Goal: Transaction & Acquisition: Purchase product/service

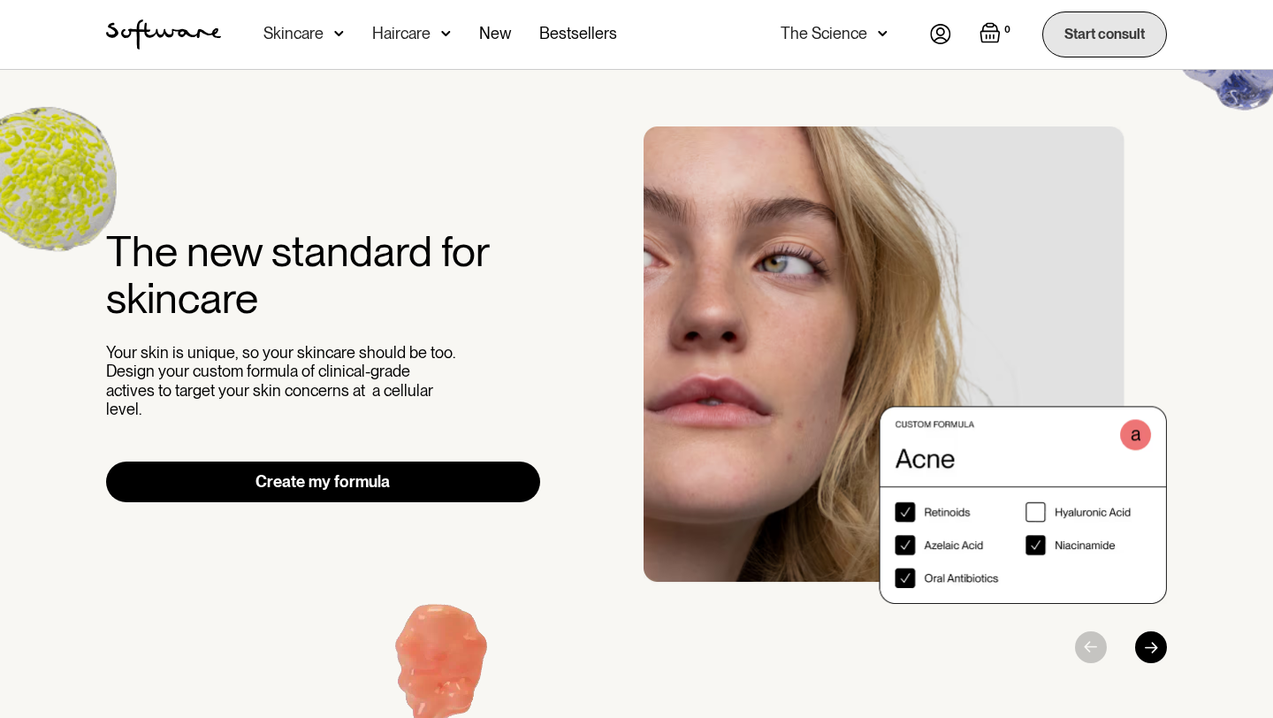
click at [1085, 34] on link "Start consult" at bounding box center [1104, 33] width 125 height 45
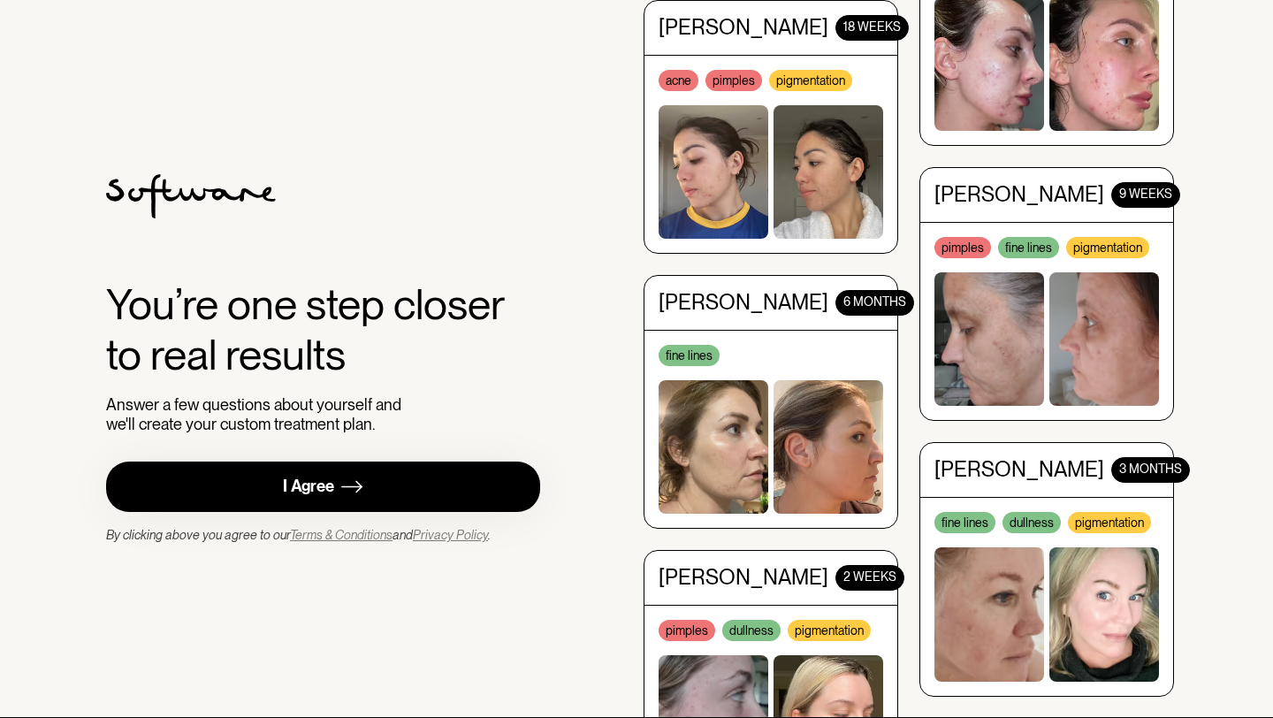
click at [415, 493] on link "I Agree" at bounding box center [323, 486] width 434 height 50
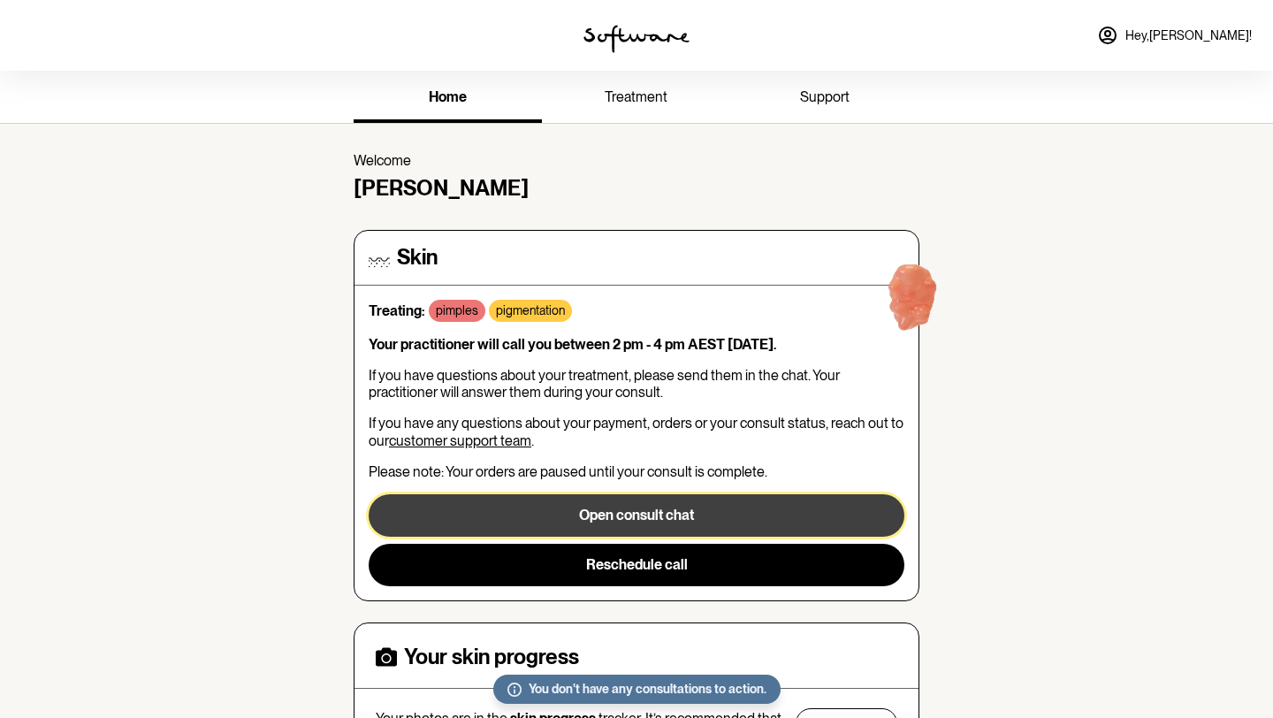
click at [669, 514] on button "Open consult chat" at bounding box center [637, 515] width 536 height 42
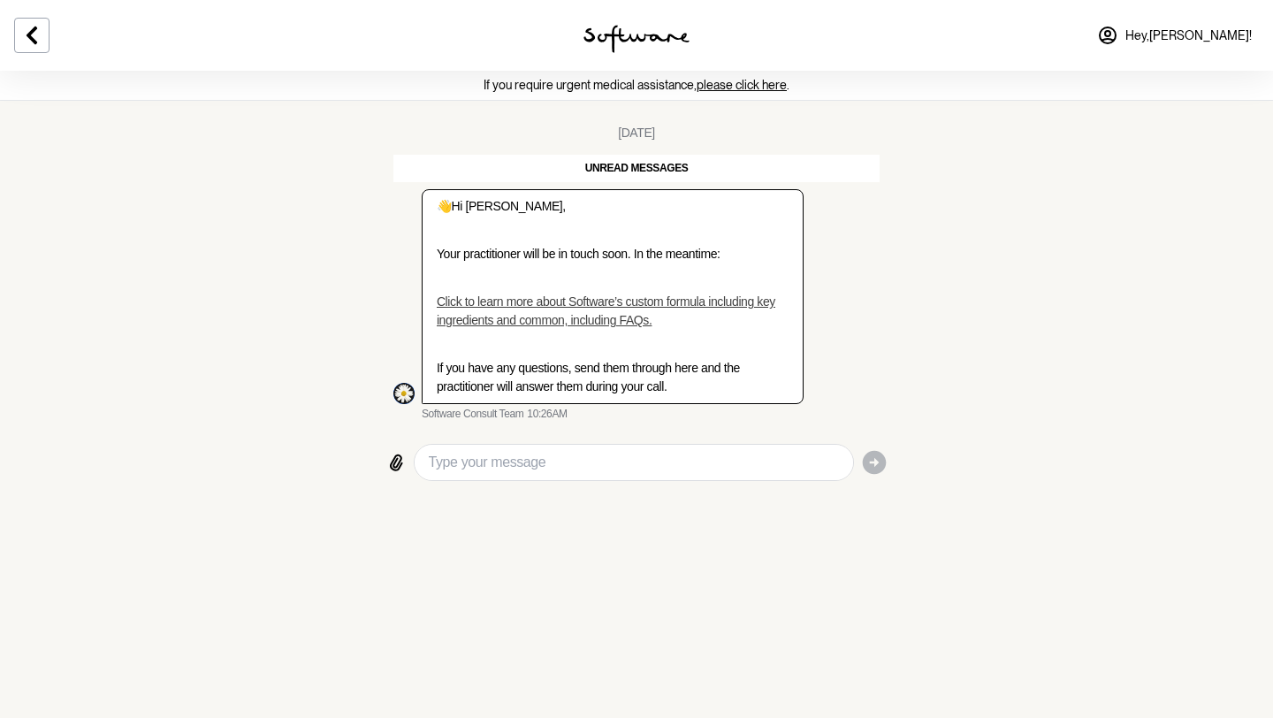
click at [731, 86] on link "please click here" at bounding box center [742, 85] width 90 height 14
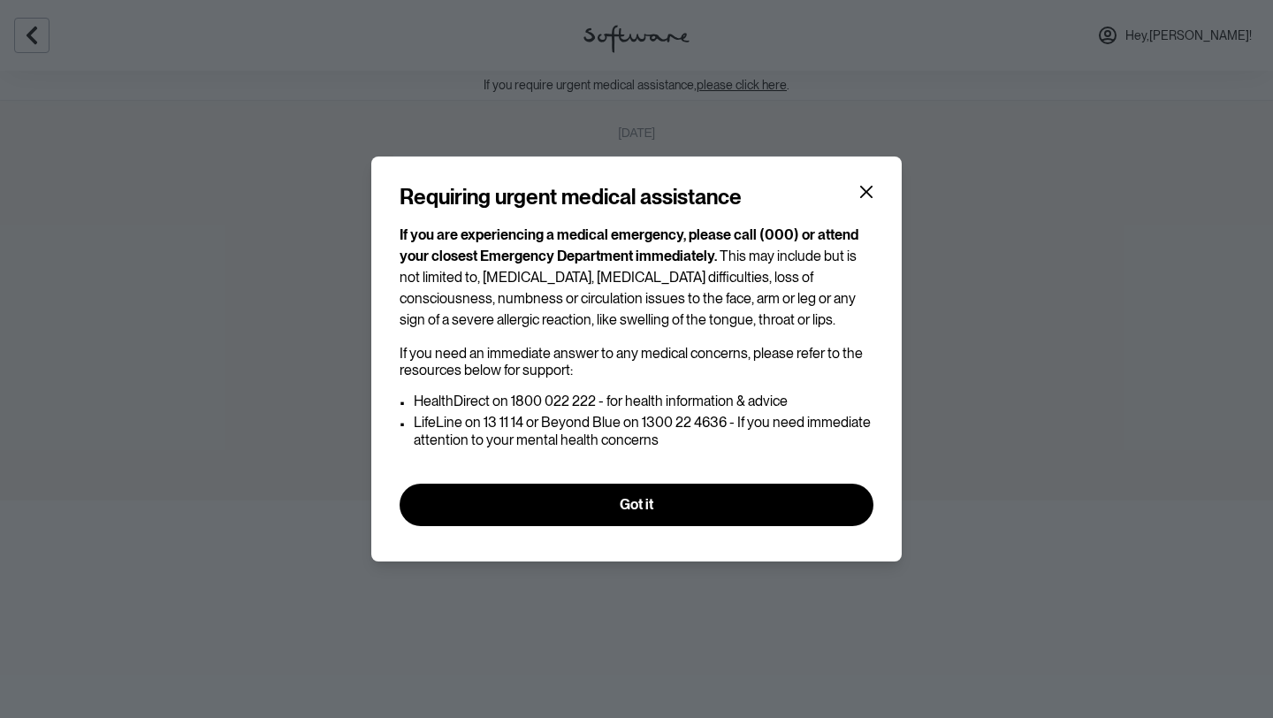
click at [749, 263] on span "This may include but is not limited to, severe abdominal pain, chest pain, brea…" at bounding box center [628, 287] width 457 height 80
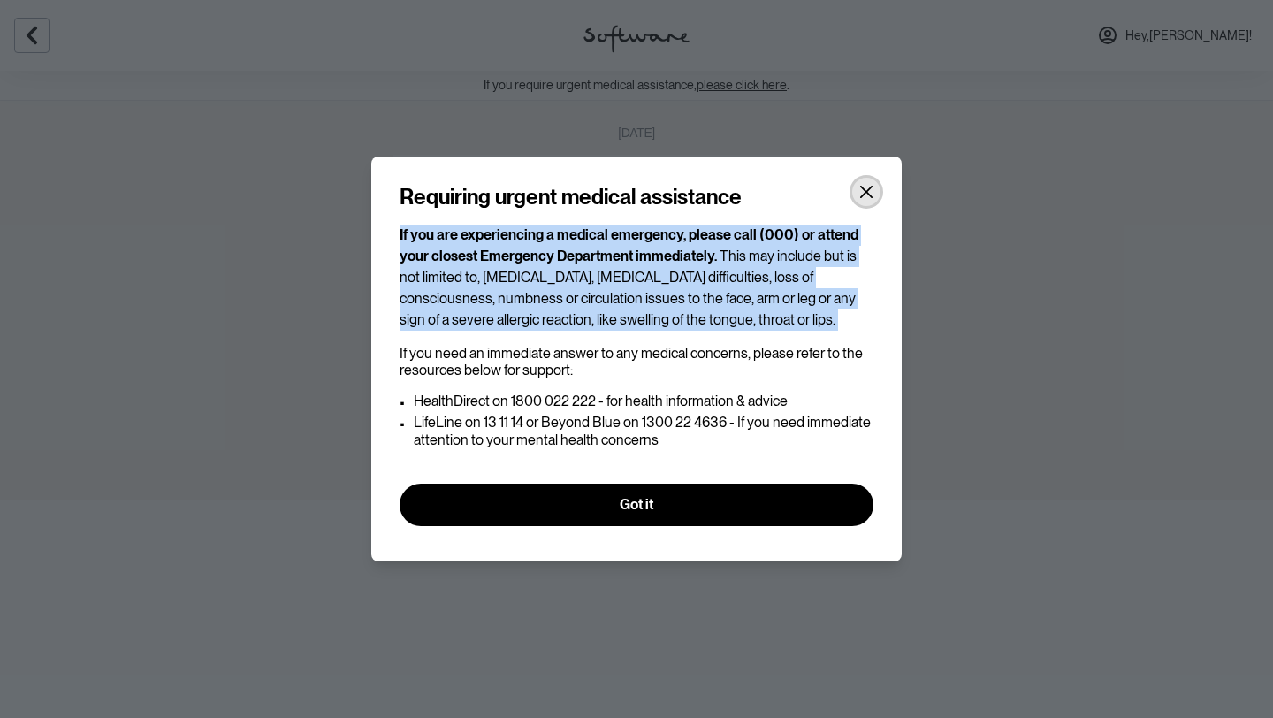
click at [871, 184] on button "Close" at bounding box center [866, 192] width 28 height 28
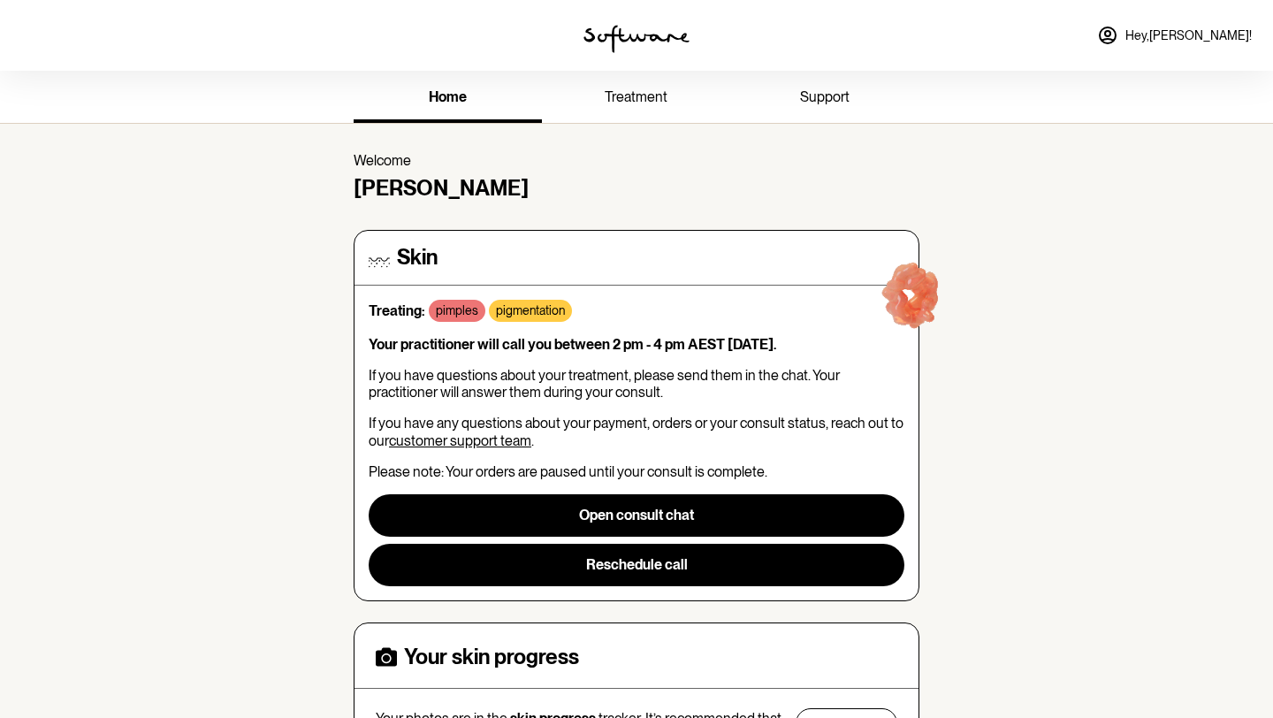
scroll to position [6, 0]
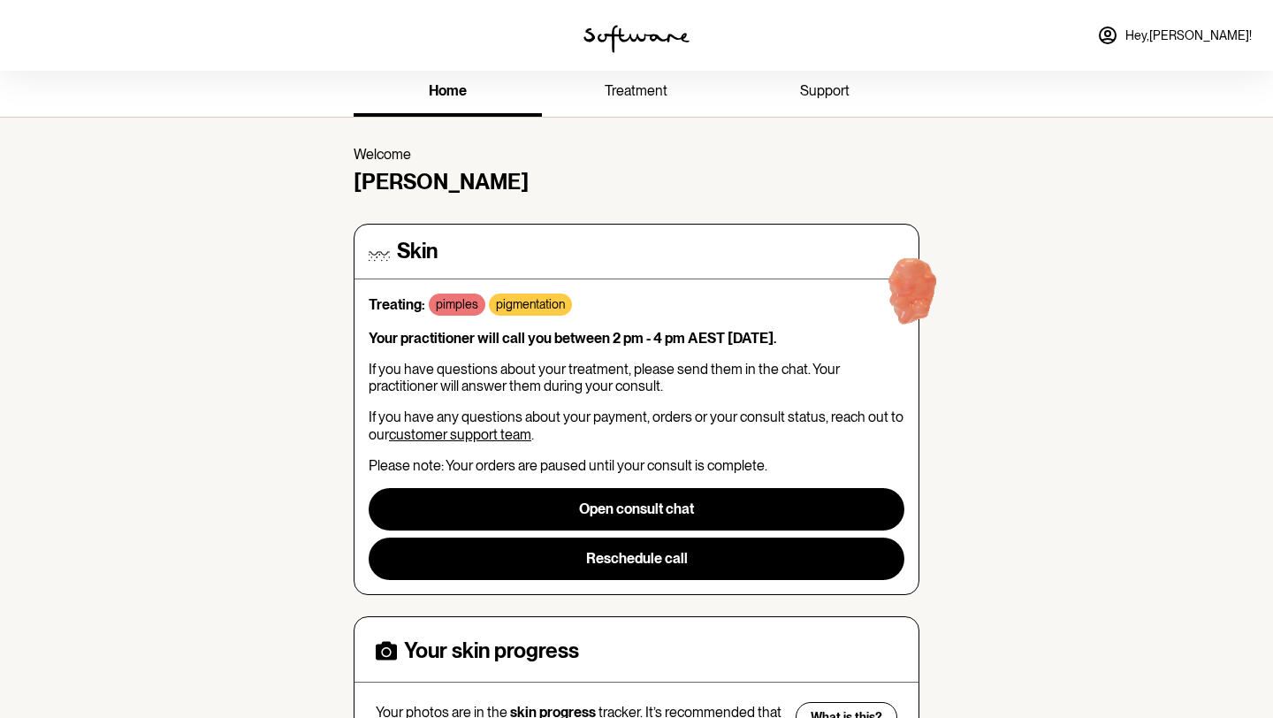
click at [523, 301] on p "pigmentation" at bounding box center [530, 304] width 69 height 15
click at [452, 297] on p "pimples" at bounding box center [457, 304] width 42 height 15
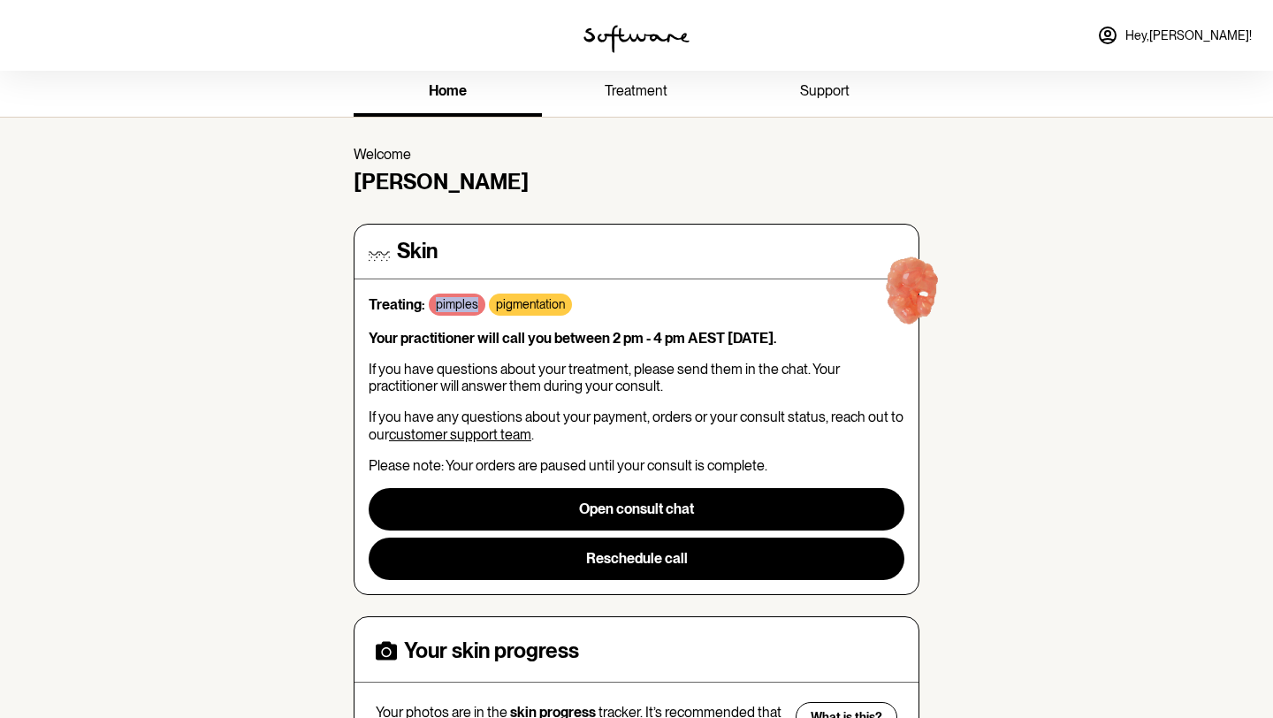
click at [502, 350] on div "Treating: pimples pigmentation Your practitioner will call you between 2 pm - 4…" at bounding box center [637, 436] width 536 height 286
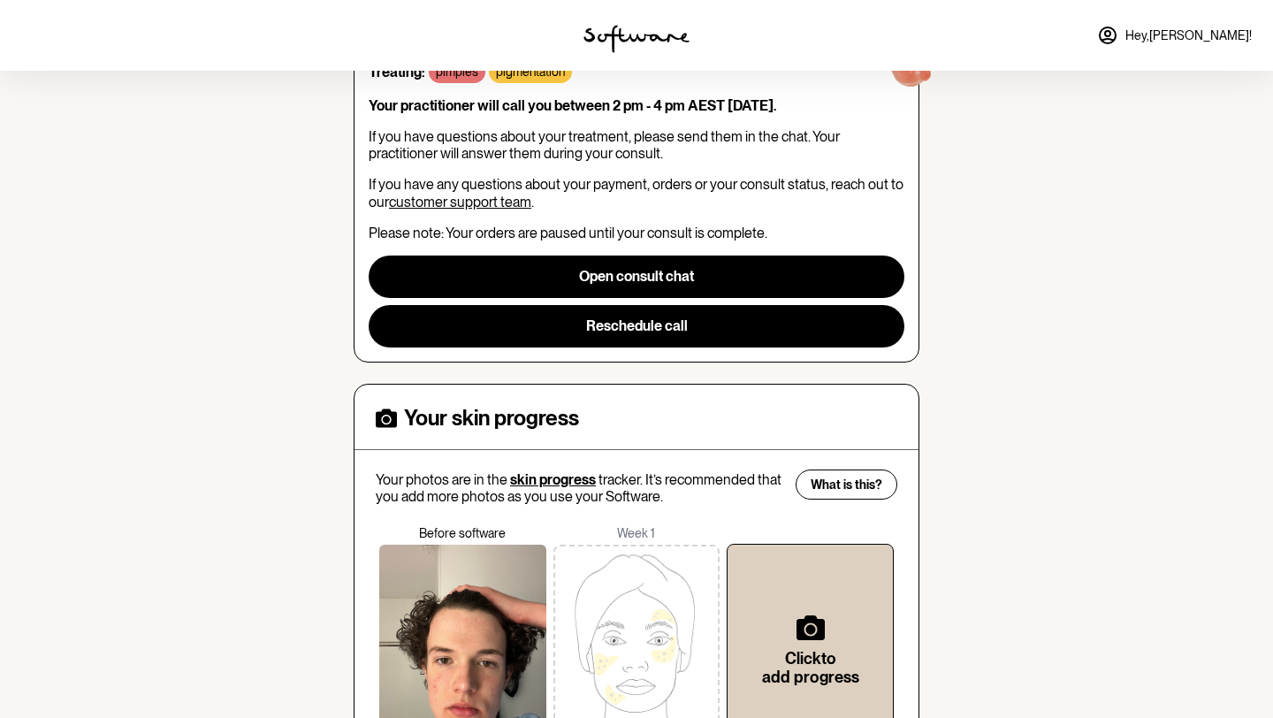
scroll to position [241, 0]
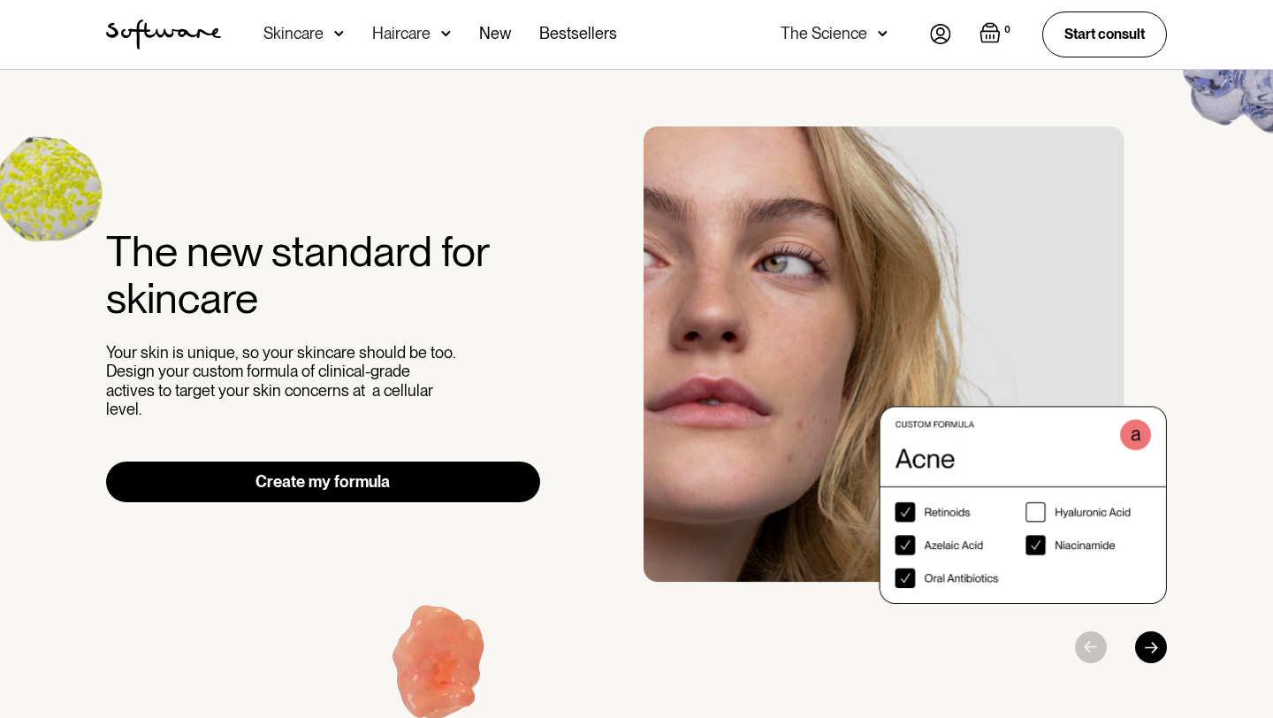
click at [854, 35] on div "The Science" at bounding box center [823, 34] width 87 height 18
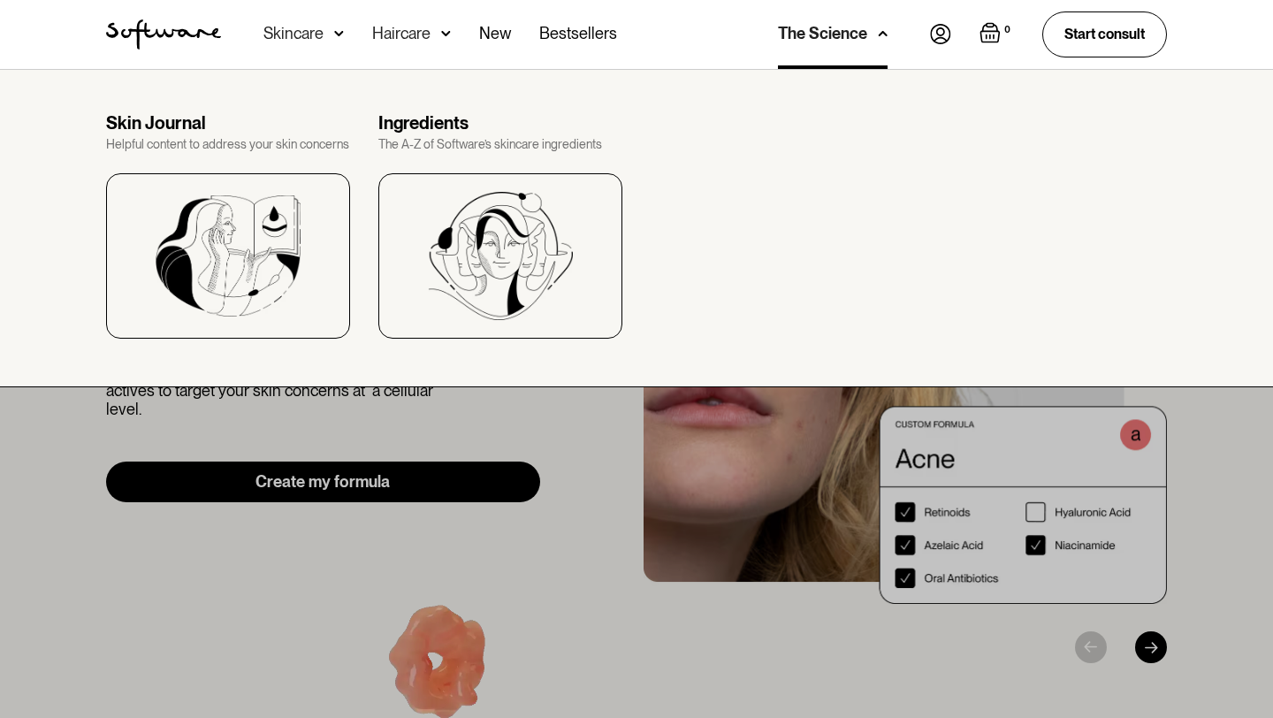
click at [727, 615] on div at bounding box center [636, 428] width 1273 height 718
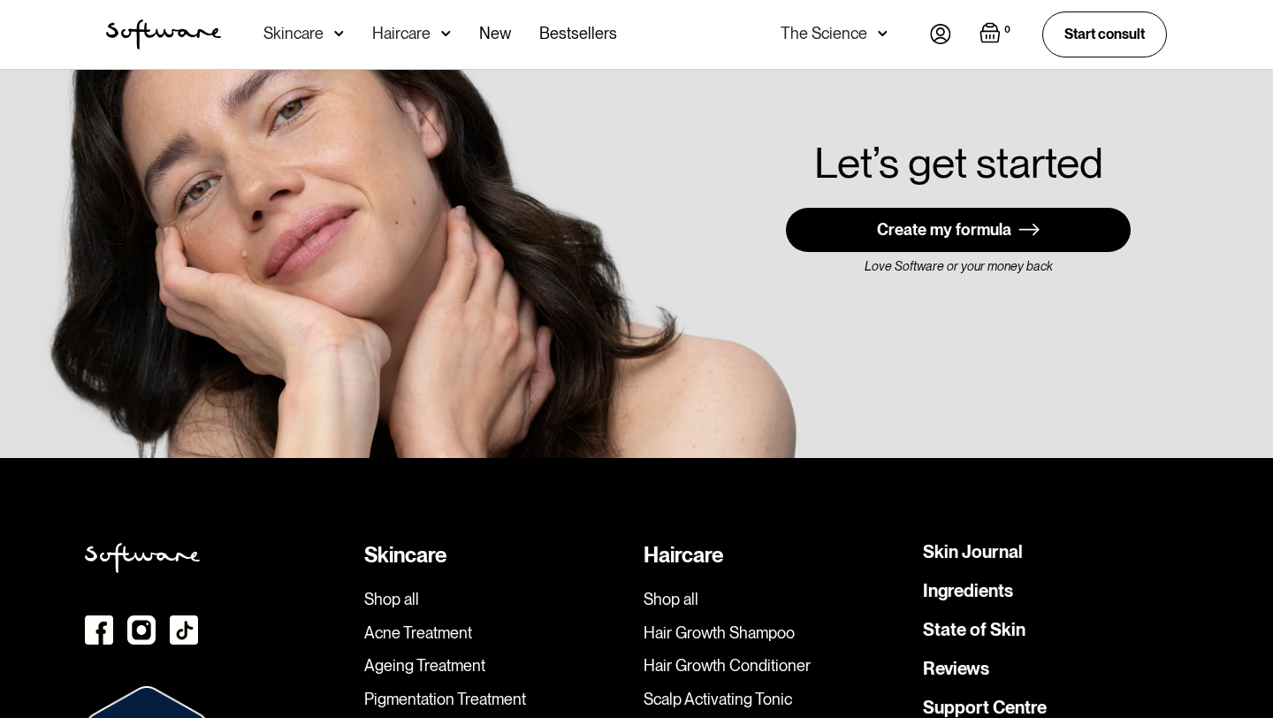
scroll to position [5045, 0]
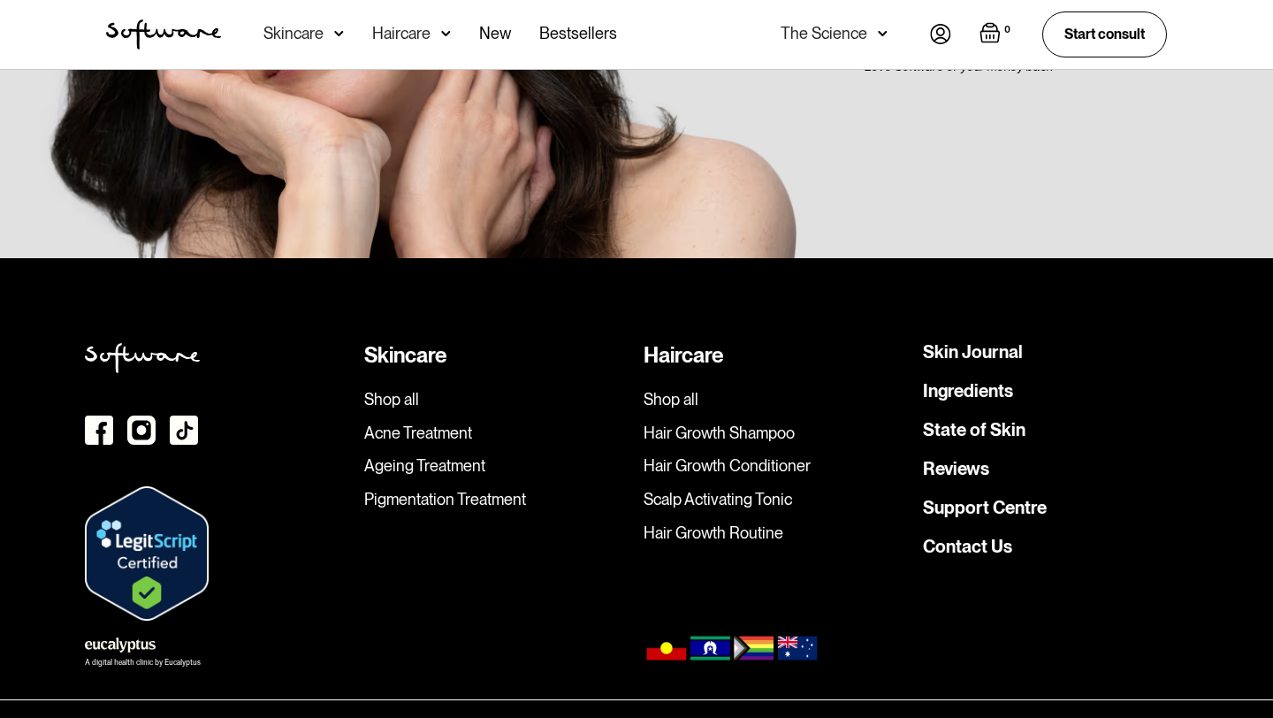
click at [743, 490] on link "Scalp Activating Tonic" at bounding box center [775, 499] width 265 height 19
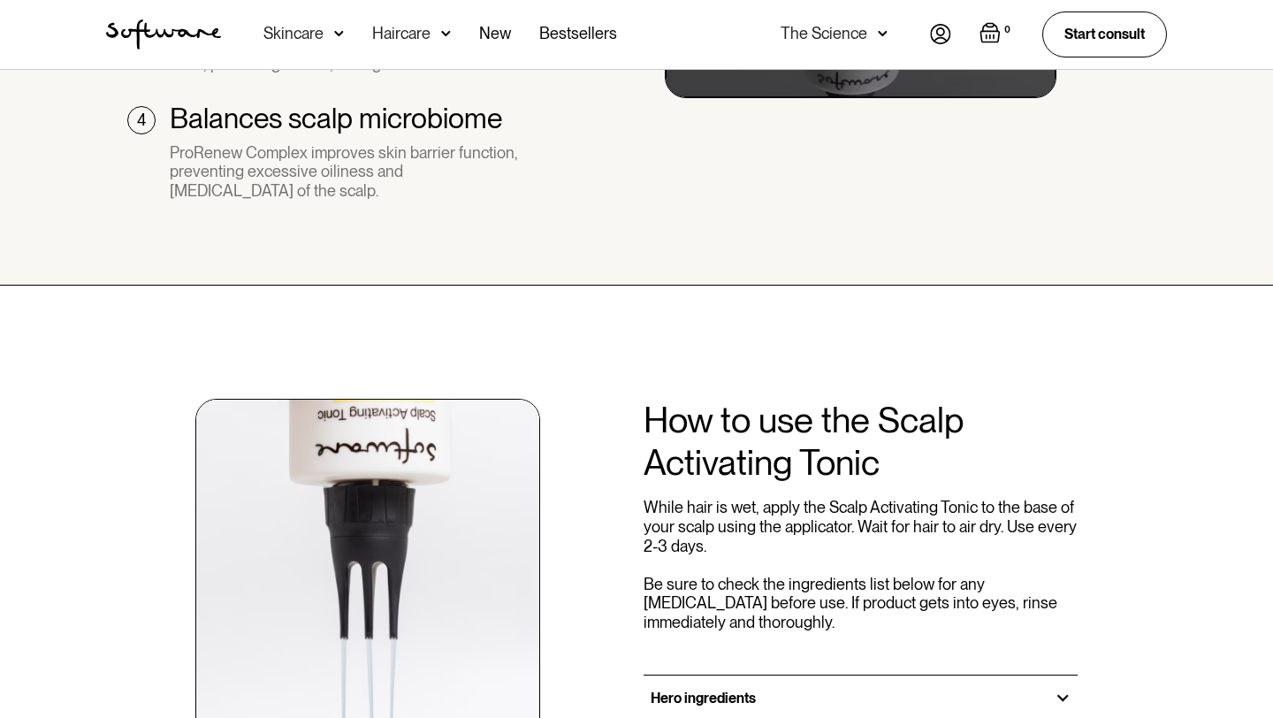
scroll to position [1817, 0]
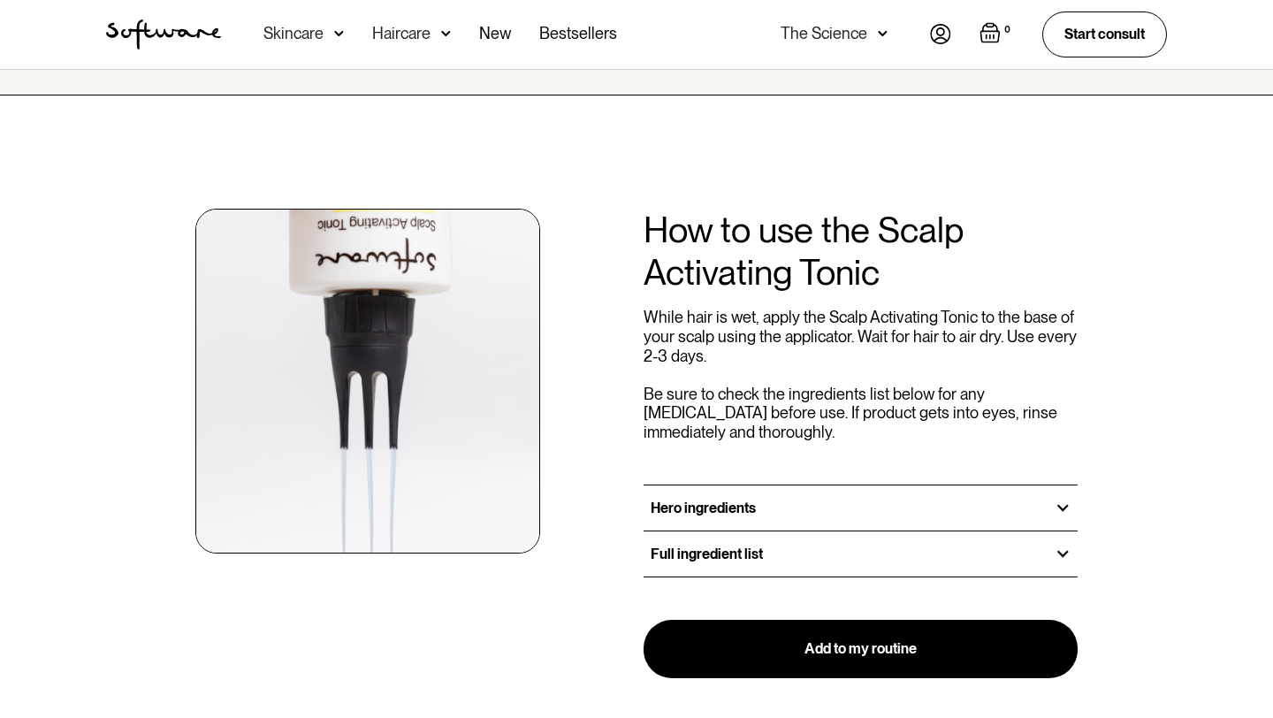
click at [856, 489] on div "Hero ingredients" at bounding box center [860, 507] width 434 height 45
